Goal: Task Accomplishment & Management: Complete application form

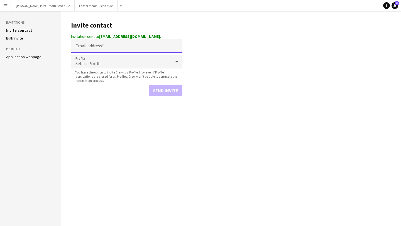
click at [82, 45] on input "Email address" at bounding box center [126, 46] width 111 height 14
paste input "**********"
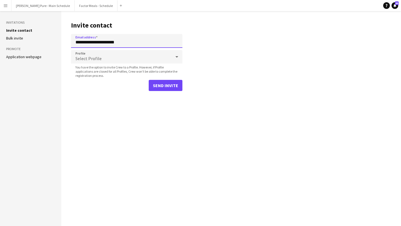
type input "**********"
click at [161, 86] on button "Send invite" at bounding box center [166, 85] width 34 height 11
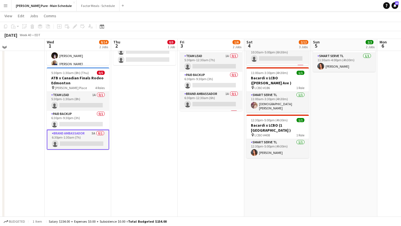
scroll to position [82, 0]
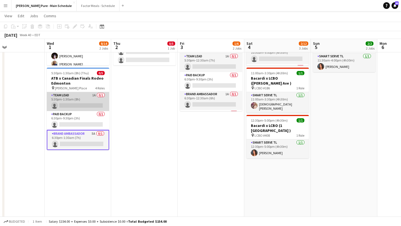
click at [80, 106] on app-card-role "Team Lead 1A 0/1 5:30pm-1:30am (8h) single-neutral-actions" at bounding box center [78, 101] width 62 height 19
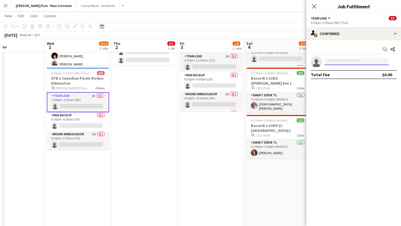
click at [356, 62] on input at bounding box center [356, 62] width 65 height 7
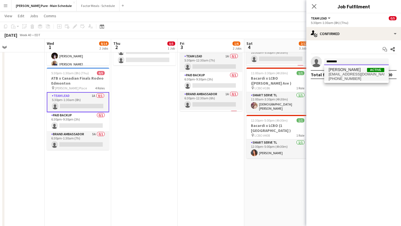
type input "********"
click at [343, 71] on span "Catalina Gelves" at bounding box center [345, 69] width 32 height 5
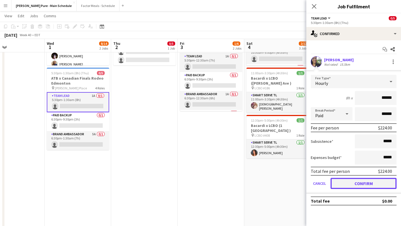
click at [360, 182] on button "Confirm" at bounding box center [364, 183] width 66 height 11
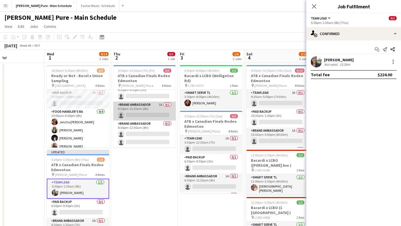
scroll to position [0, 0]
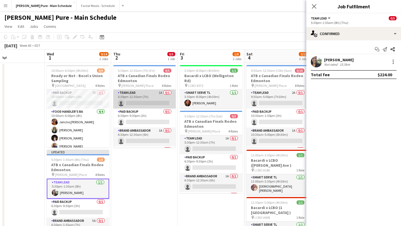
click at [146, 96] on app-card-role "Team Lead 1A 0/1 5:30pm-12:30am (7h) single-neutral-actions" at bounding box center [144, 99] width 62 height 19
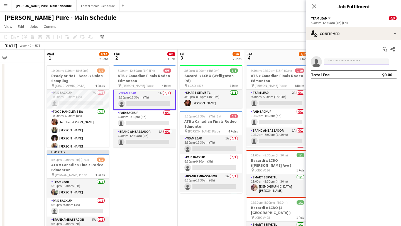
click at [359, 62] on input at bounding box center [356, 62] width 65 height 7
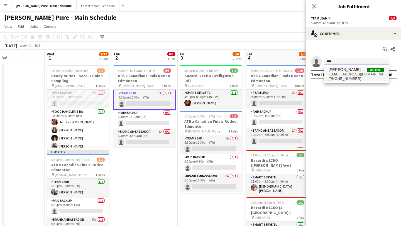
type input "****"
click at [352, 73] on span "ppkata04@hotmail.com" at bounding box center [357, 74] width 56 height 4
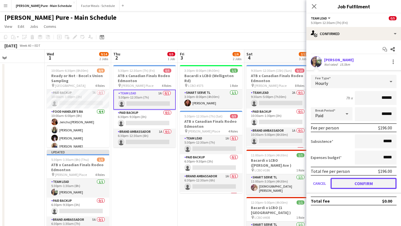
click at [373, 184] on button "Confirm" at bounding box center [364, 183] width 66 height 11
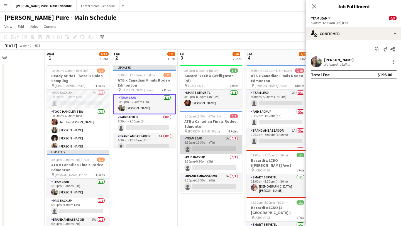
click at [213, 141] on app-card-role "Team Lead 1A 0/1 5:30pm-12:30am (7h) single-neutral-actions" at bounding box center [211, 144] width 62 height 19
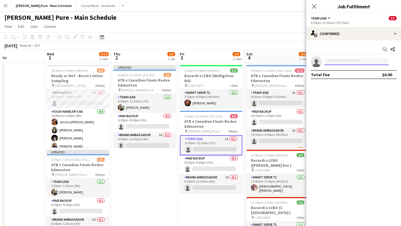
click at [359, 59] on input at bounding box center [356, 62] width 65 height 7
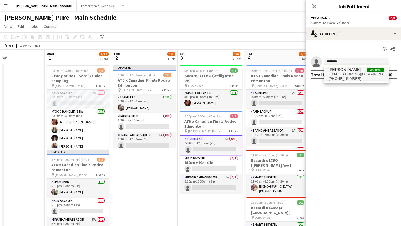
type input "********"
click at [361, 77] on span "+17808634209" at bounding box center [357, 79] width 56 height 4
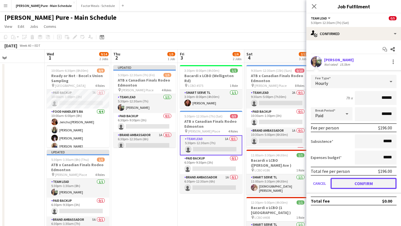
click at [363, 182] on button "Confirm" at bounding box center [364, 183] width 66 height 11
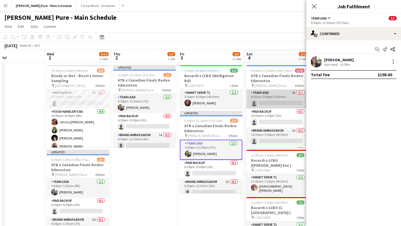
click at [283, 101] on app-card-role "Team Lead 2A 0/1 9:30am-5:00pm (7h30m) single-neutral-actions" at bounding box center [278, 99] width 62 height 19
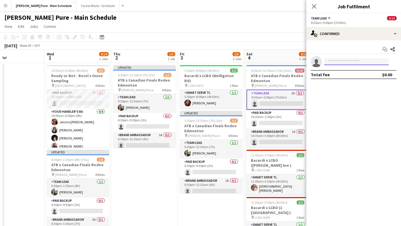
click at [355, 63] on input at bounding box center [356, 62] width 65 height 7
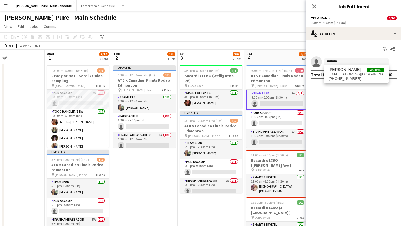
type input "********"
click at [349, 65] on div "Catalina Gelves Active ppkata04@hotmail.com +17808634209" at bounding box center [356, 74] width 65 height 18
click at [349, 69] on span "Catalina Gelves" at bounding box center [345, 69] width 32 height 5
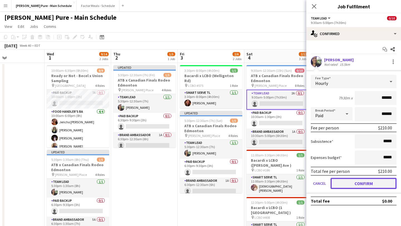
click at [373, 181] on button "Confirm" at bounding box center [364, 183] width 66 height 11
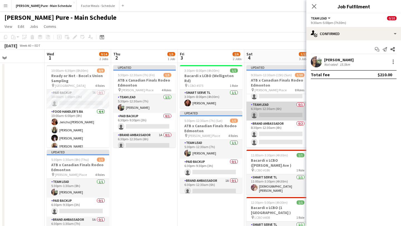
click at [269, 116] on app-card-role "Team Lead 0/1 6:30pm-12:30am (6h) single-neutral-actions" at bounding box center [278, 111] width 62 height 19
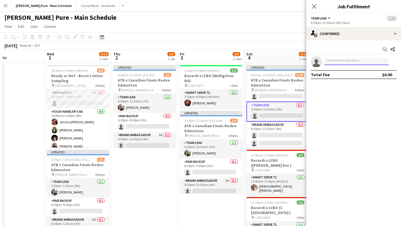
click at [352, 61] on input at bounding box center [356, 62] width 65 height 7
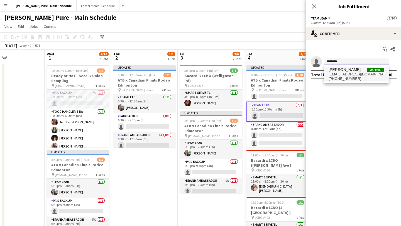
type input "********"
click at [355, 74] on span "ppkata04@hotmail.com" at bounding box center [357, 74] width 56 height 4
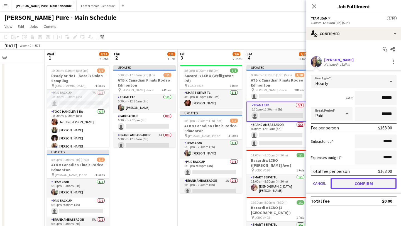
click at [361, 180] on button "Confirm" at bounding box center [364, 183] width 66 height 11
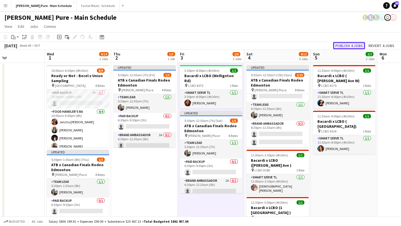
click at [349, 43] on button "Publish 4 jobs" at bounding box center [349, 45] width 32 height 7
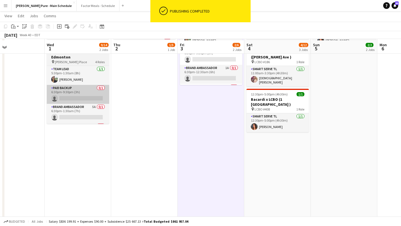
scroll to position [109, 0]
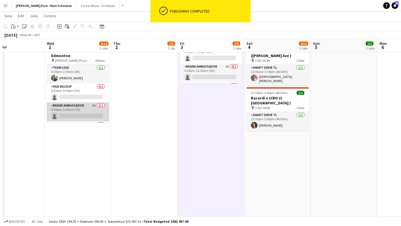
click at [75, 113] on app-card-role "Brand Ambassador 5A 0/1 6:30pm-1:30am (7h) single-neutral-actions" at bounding box center [78, 112] width 62 height 19
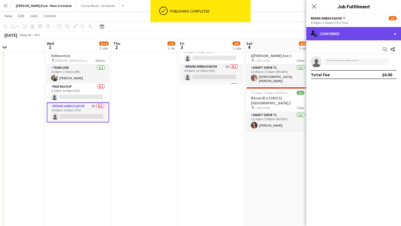
click at [351, 31] on div "single-neutral-actions-check-2 Confirmed" at bounding box center [353, 33] width 95 height 13
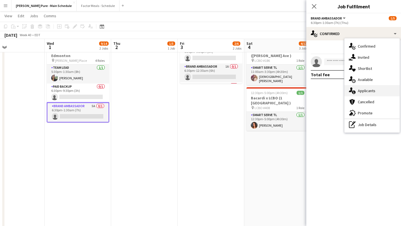
click at [366, 89] on span "Applicants" at bounding box center [367, 90] width 18 height 5
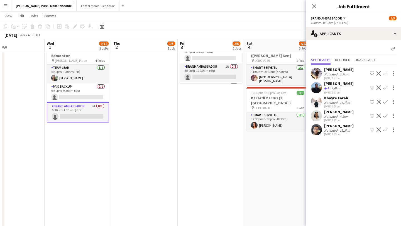
scroll to position [27, 0]
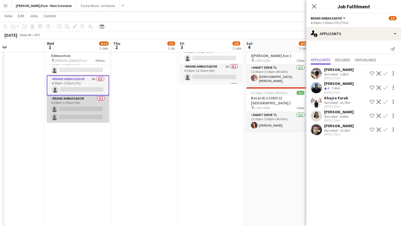
click at [91, 111] on app-card-role "Brand Ambassador 0/2 8:30pm-1:30am (5h) single-neutral-actions single-neutral-a…" at bounding box center [78, 109] width 62 height 27
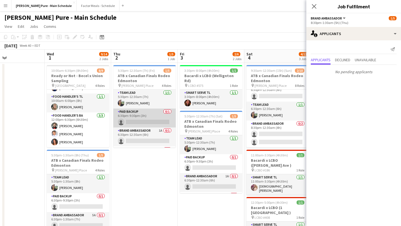
scroll to position [26, 0]
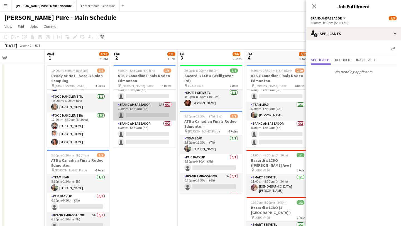
click at [148, 109] on app-card-role "Brand Ambassador 1A 0/1 6:30pm-12:30am (6h) single-neutral-actions" at bounding box center [144, 111] width 62 height 19
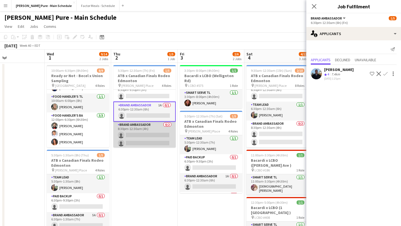
click at [150, 132] on app-card-role "Brand Ambassador 0/2 8:30pm-12:30am (4h) single-neutral-actions single-neutral-…" at bounding box center [144, 135] width 62 height 27
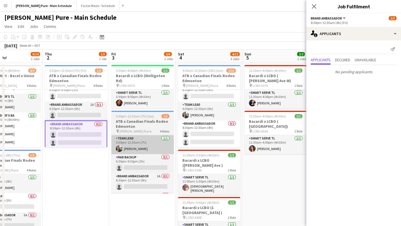
scroll to position [0, 223]
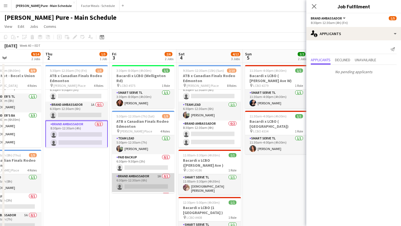
click at [152, 179] on app-card-role "Brand Ambassador 1A 0/1 6:30pm-12:30am (6h) single-neutral-actions" at bounding box center [143, 182] width 62 height 19
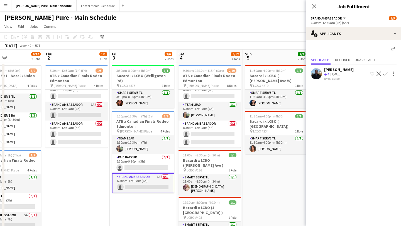
scroll to position [27, 0]
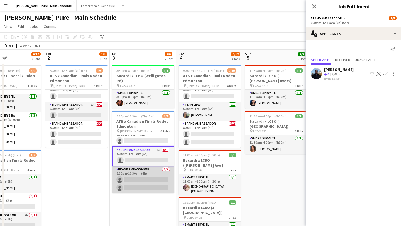
click at [149, 173] on app-card-role "Brand Ambassador 0/2 8:30pm-12:30am (4h) single-neutral-actions single-neutral-…" at bounding box center [143, 179] width 62 height 27
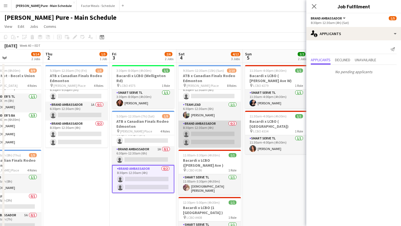
click at [222, 136] on app-card-role "Brand Ambassador 0/2 8:30pm-12:30am (4h) single-neutral-actions single-neutral-…" at bounding box center [210, 134] width 62 height 27
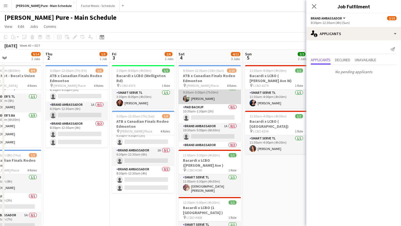
scroll to position [0, 0]
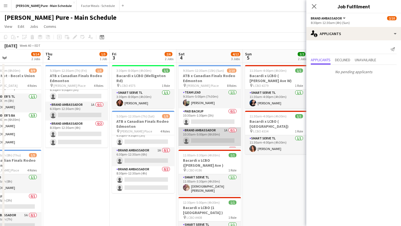
click at [208, 138] on app-card-role "Brand Ambassador 1A 0/1 10:30am-5:00pm (6h30m) single-neutral-actions" at bounding box center [210, 136] width 62 height 19
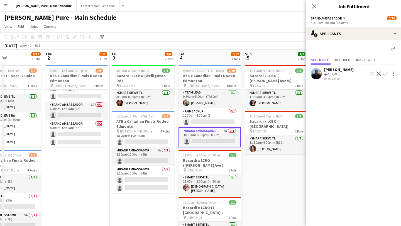
scroll to position [34, 0]
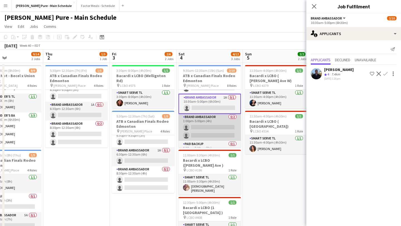
click at [209, 131] on app-card-role "Brand Ambassador 0/2 1:00pm-5:00pm (4h) single-neutral-actions single-neutral-a…" at bounding box center [210, 127] width 62 height 27
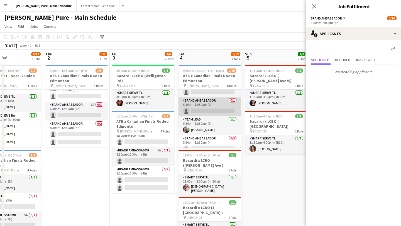
click at [210, 106] on app-card-role "Brand Ambassador 0/1 6:30pm-12:30am (6h) single-neutral-actions" at bounding box center [210, 107] width 62 height 19
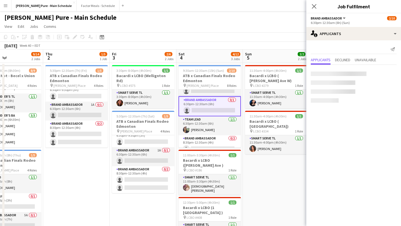
scroll to position [95, 0]
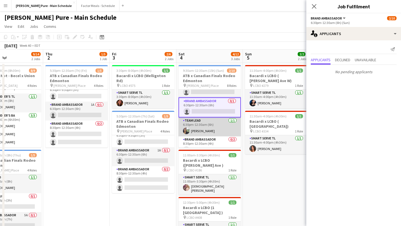
click at [203, 129] on app-card-role "Team Lead 1/1 6:30pm-12:30am (6h) Catalina Gelves" at bounding box center [210, 127] width 62 height 19
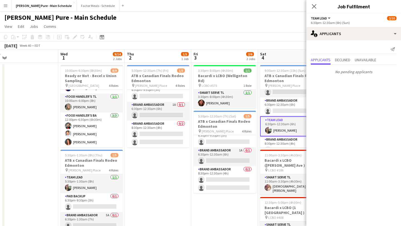
scroll to position [0, 142]
click at [88, 186] on app-card-role "Team Lead 1/1 5:30pm-1:30am (8h) Catalina Gelves" at bounding box center [91, 183] width 62 height 19
